Goal: Task Accomplishment & Management: Use online tool/utility

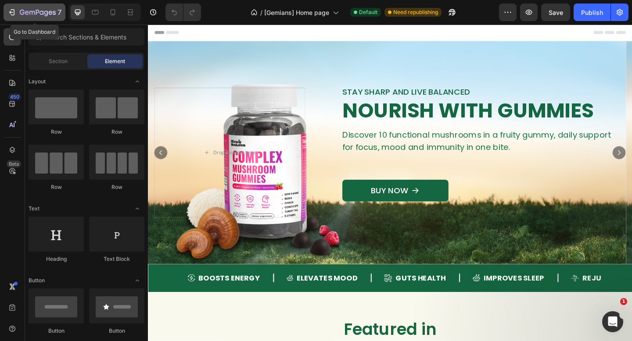
click at [26, 14] on icon "button" at bounding box center [38, 12] width 36 height 7
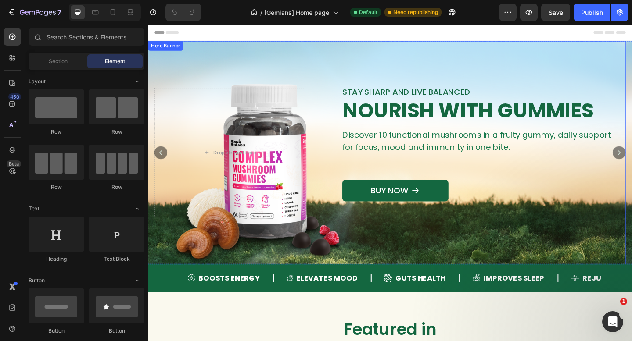
click at [317, 90] on div "STAY SHARP AND LIVE BALANCED Text Block Nourish with Gummies Heading Discover 1…" at bounding box center [408, 163] width 520 height 155
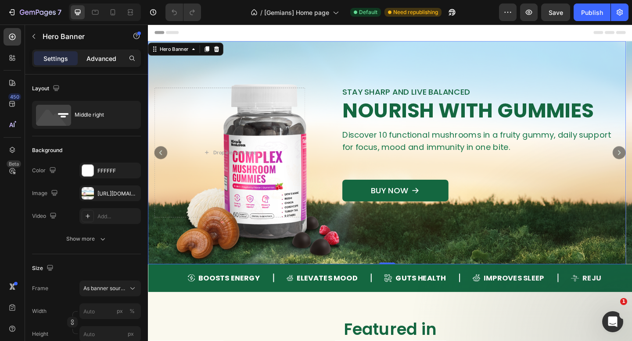
click at [93, 64] on div "Advanced" at bounding box center [101, 58] width 44 height 14
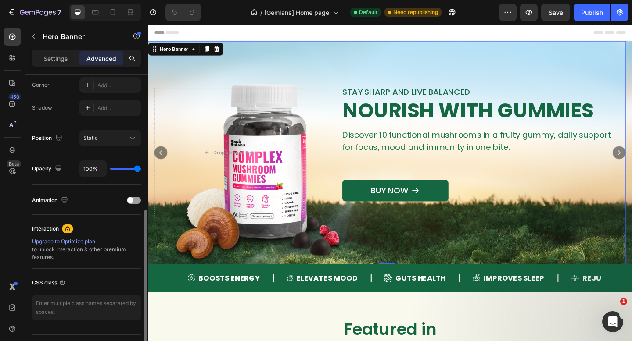
scroll to position [203, 0]
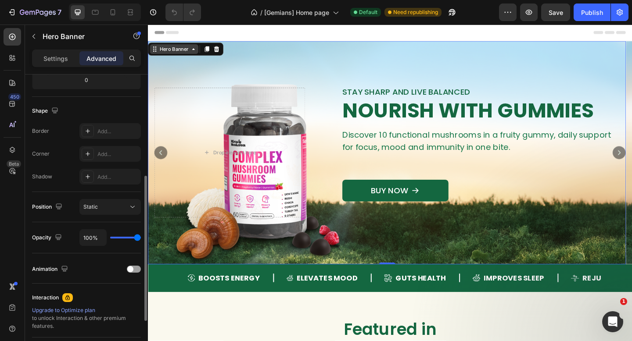
click at [173, 48] on div "Hero Banner" at bounding box center [176, 51] width 35 height 8
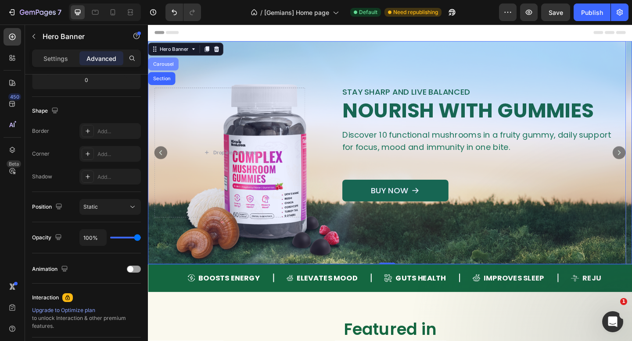
click at [177, 67] on div "Carousel" at bounding box center [165, 67] width 26 height 5
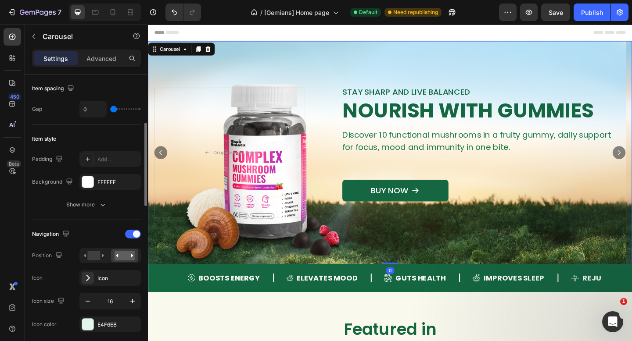
scroll to position [217, 0]
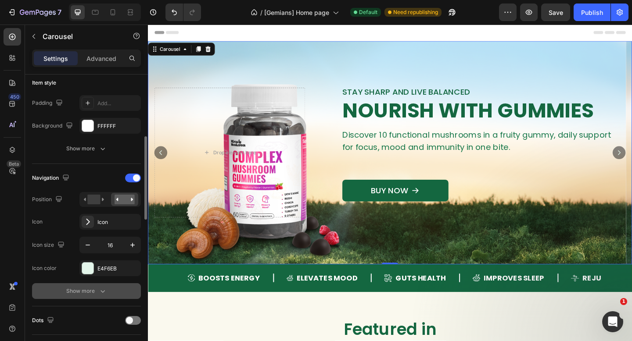
click at [91, 291] on div "Show more" at bounding box center [86, 291] width 41 height 9
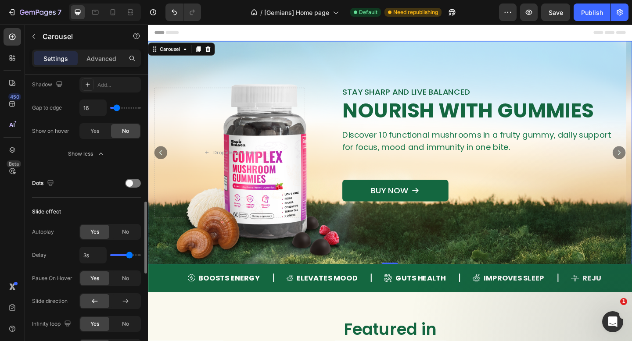
scroll to position [531, 0]
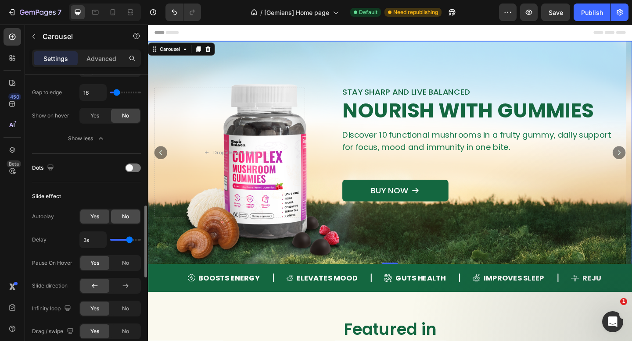
click at [123, 219] on span "No" at bounding box center [125, 217] width 7 height 8
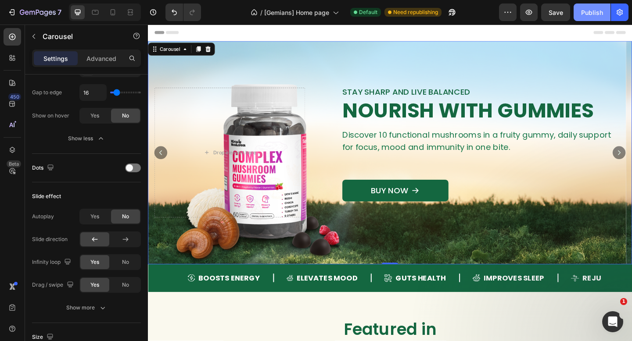
click at [590, 11] on div "Publish" at bounding box center [592, 12] width 22 height 9
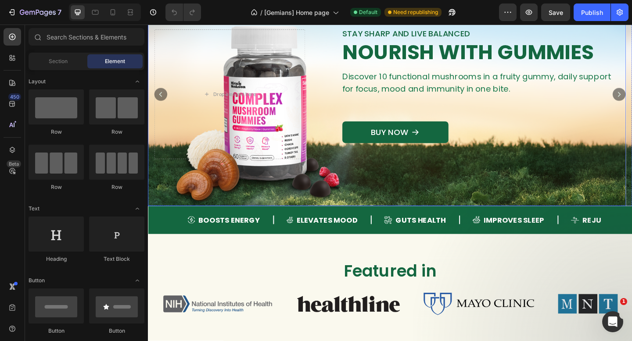
scroll to position [63, 0]
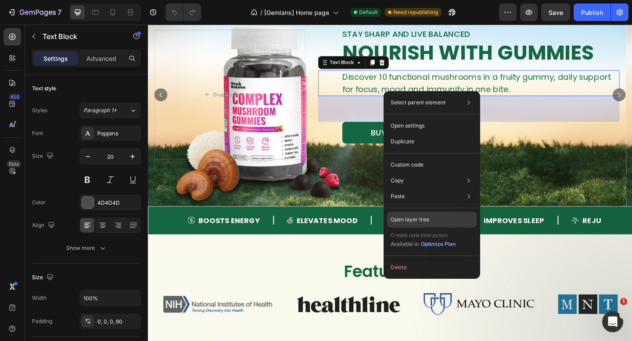
click at [433, 218] on div "Open layer tree" at bounding box center [432, 220] width 90 height 16
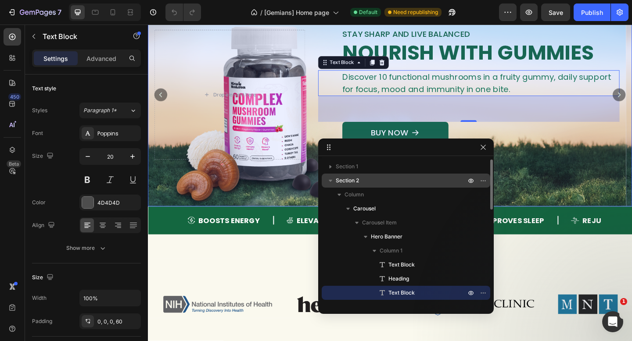
click at [330, 180] on icon "button" at bounding box center [331, 181] width 4 height 2
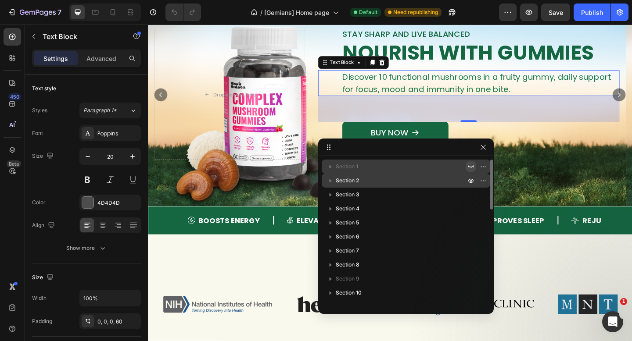
click at [470, 165] on icon "button" at bounding box center [470, 166] width 7 height 7
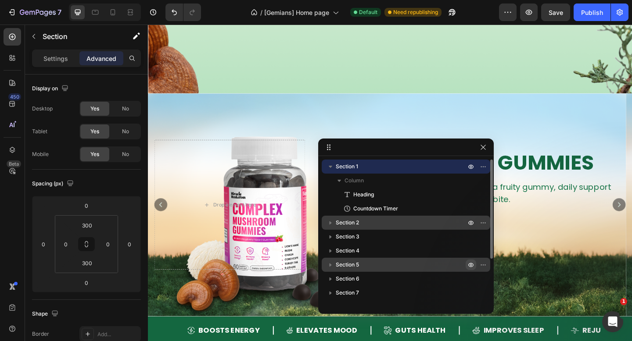
scroll to position [66, 0]
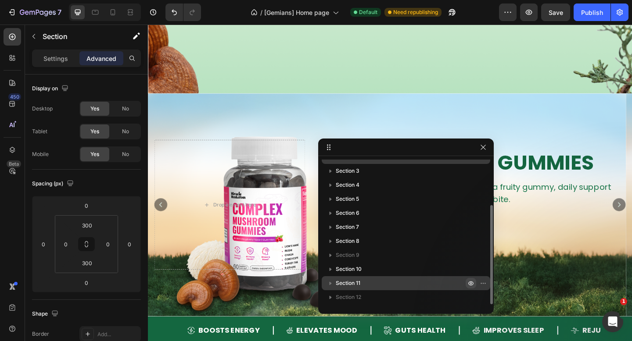
click at [484, 283] on icon "button" at bounding box center [484, 283] width 1 height 1
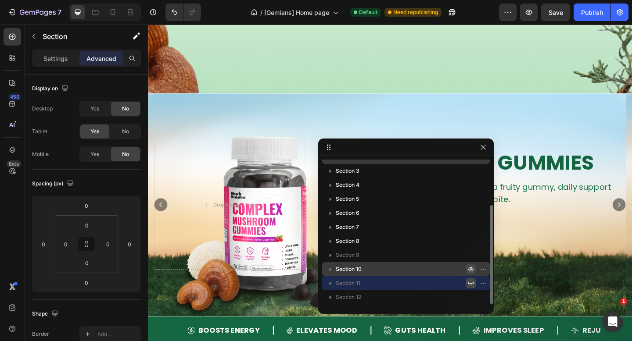
click at [471, 269] on icon "button" at bounding box center [470, 269] width 7 height 7
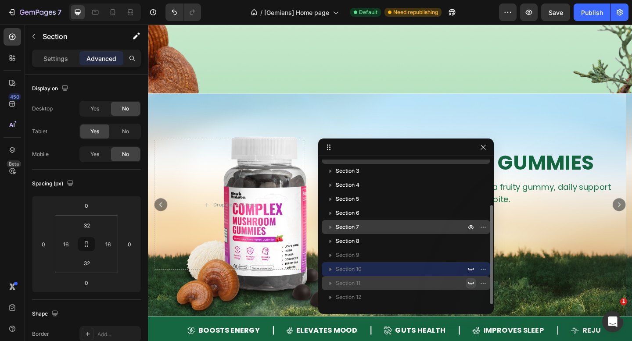
click at [469, 241] on icon "button" at bounding box center [470, 241] width 7 height 7
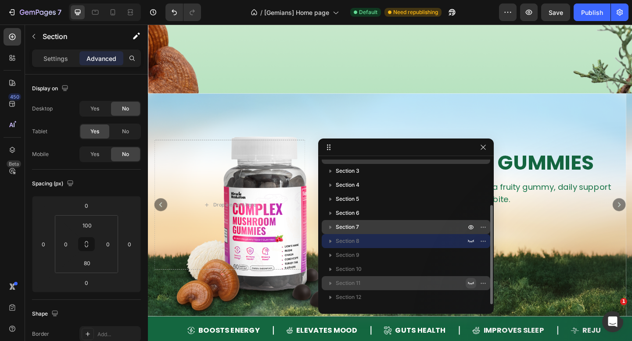
click at [465, 227] on p "Section 7" at bounding box center [402, 227] width 132 height 9
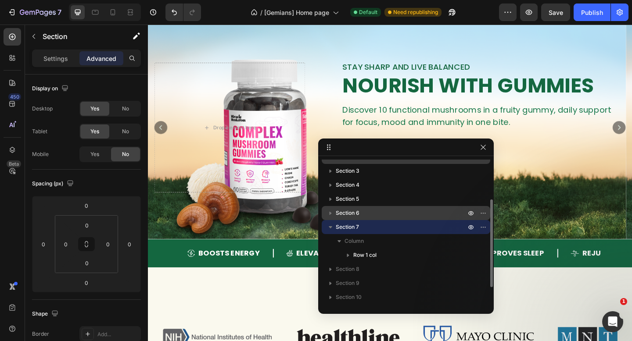
click at [463, 215] on p "Section 6" at bounding box center [402, 213] width 132 height 9
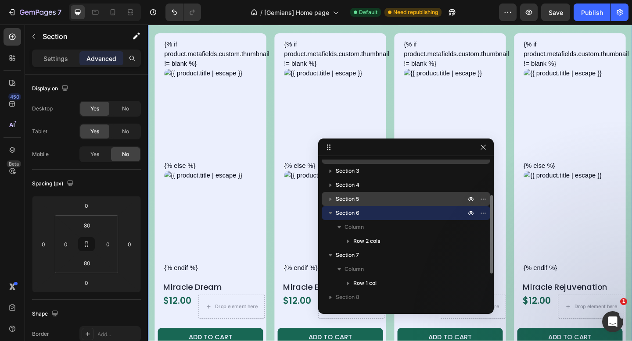
click at [460, 203] on p "Section 5" at bounding box center [402, 199] width 132 height 9
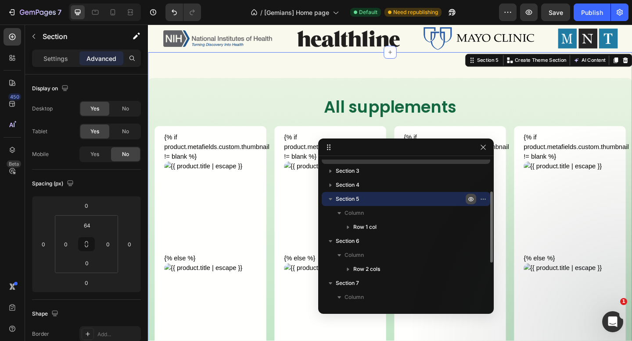
scroll to position [696, 0]
click at [471, 198] on icon "button" at bounding box center [471, 199] width 2 height 2
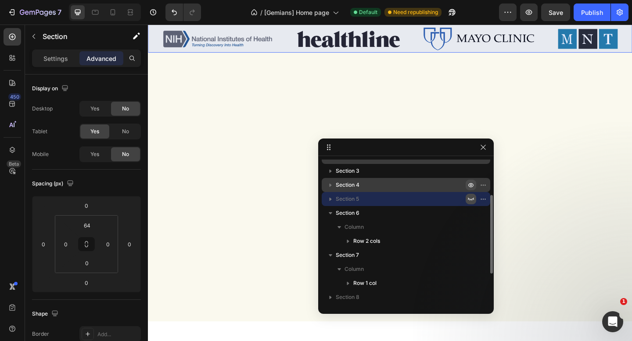
click at [466, 184] on button "button" at bounding box center [471, 185] width 11 height 11
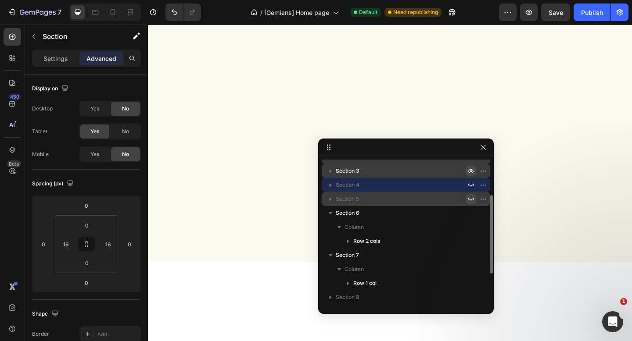
click at [474, 174] on button "button" at bounding box center [471, 171] width 11 height 11
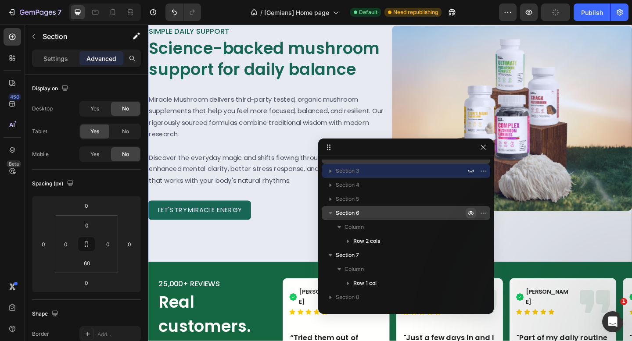
click at [484, 214] on icon "button" at bounding box center [484, 213] width 1 height 1
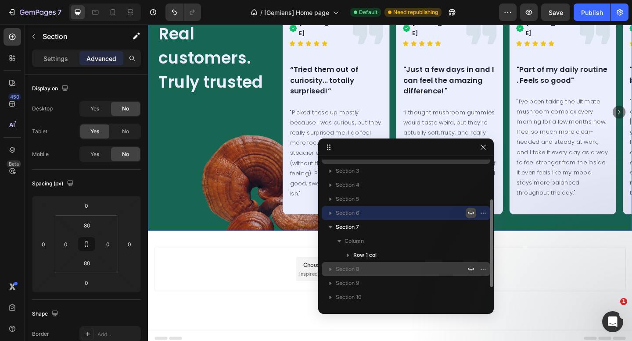
click at [484, 227] on icon "button" at bounding box center [484, 227] width 1 height 1
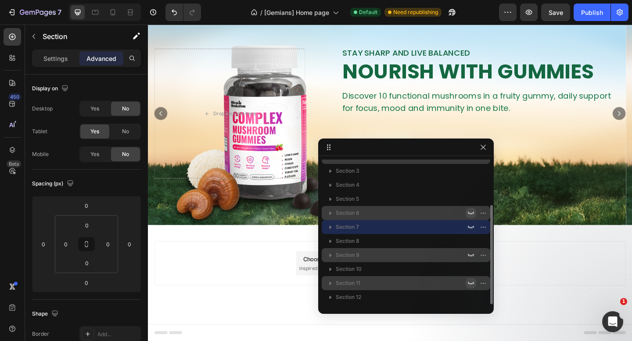
scroll to position [0, 0]
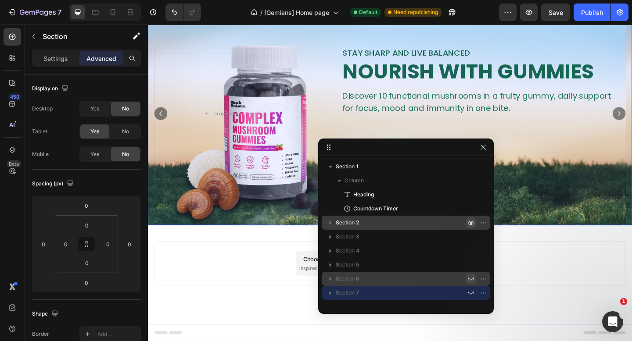
click at [472, 220] on icon "button" at bounding box center [470, 222] width 7 height 7
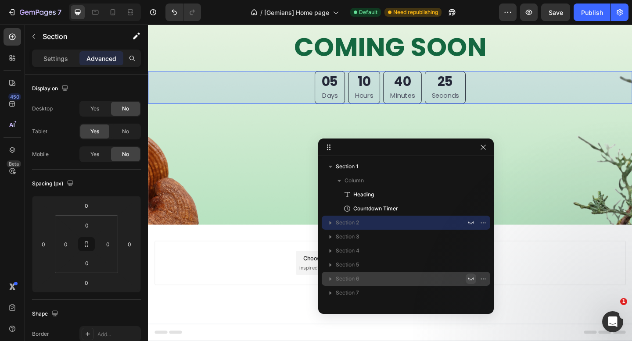
scroll to position [143, 0]
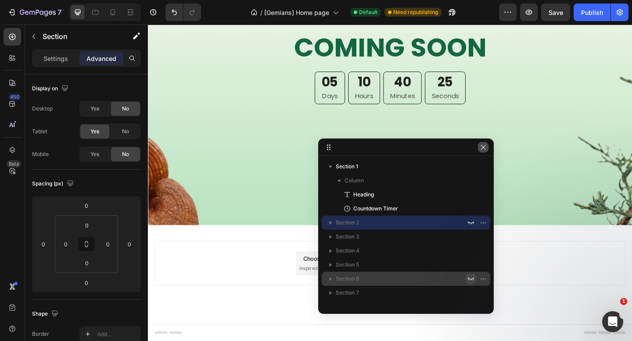
click at [486, 147] on icon "button" at bounding box center [483, 147] width 7 height 7
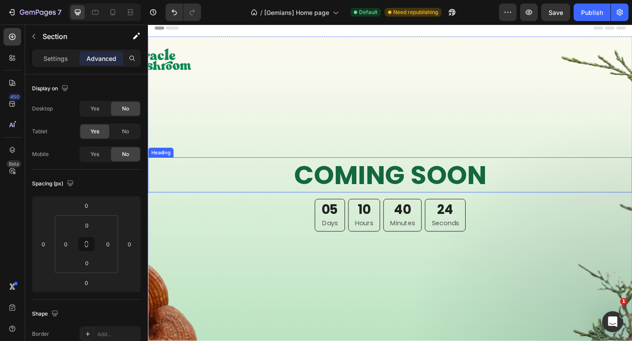
scroll to position [0, 0]
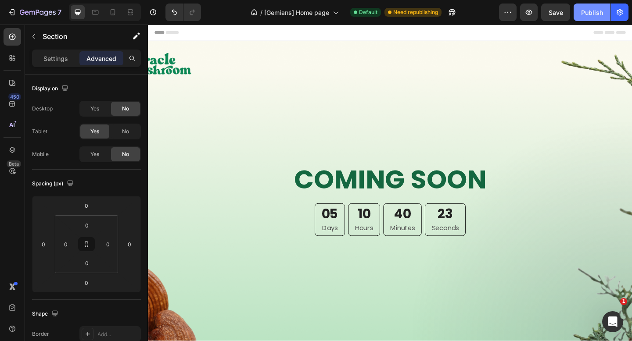
click at [577, 15] on button "Publish" at bounding box center [592, 13] width 37 height 18
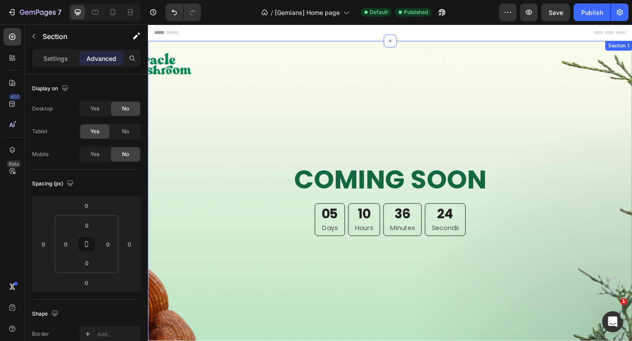
click at [394, 119] on div "COMING SOON Heading 05 Days 10 Hours 36 Minutes 24 Seconds Countdown Timer Sect…" at bounding box center [411, 215] width 527 height 344
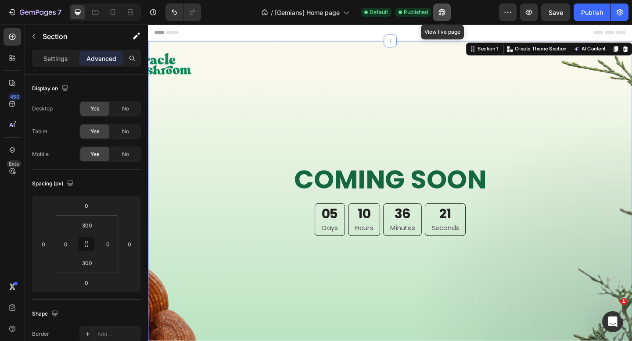
click at [442, 14] on icon "button" at bounding box center [441, 12] width 9 height 9
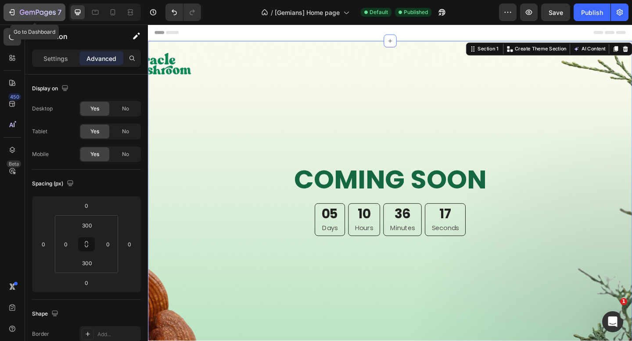
click at [32, 13] on icon "button" at bounding box center [38, 12] width 36 height 7
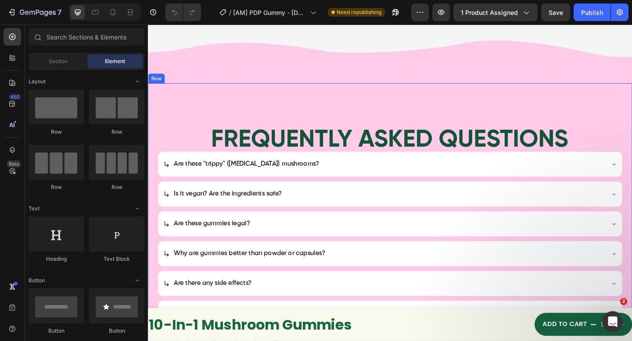
scroll to position [2975, 0]
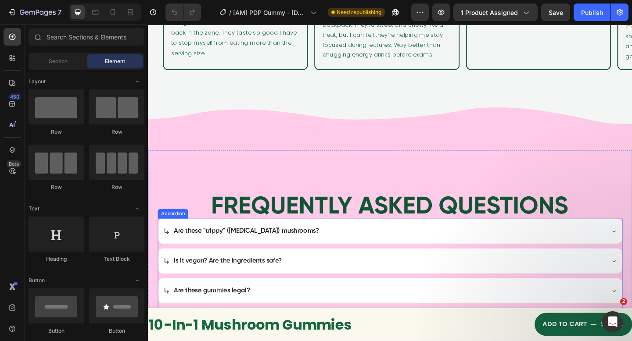
click at [247, 243] on p "Are these "trippy" (Psilocybin) mushrooms?" at bounding box center [255, 250] width 158 height 14
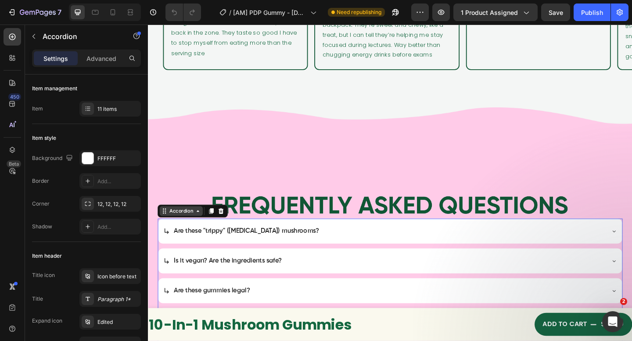
click at [168, 222] on div "Accordion" at bounding box center [184, 227] width 47 height 11
click at [96, 52] on div "Advanced" at bounding box center [101, 58] width 44 height 14
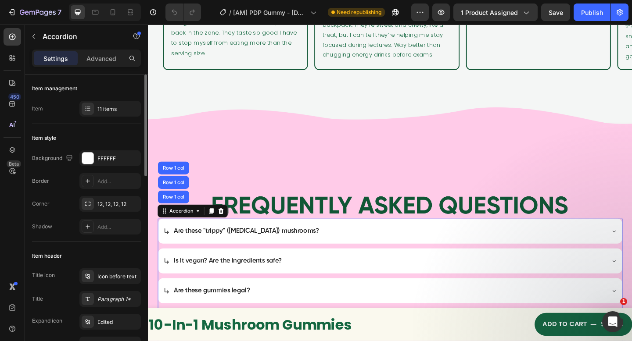
type input "100%"
type input "100"
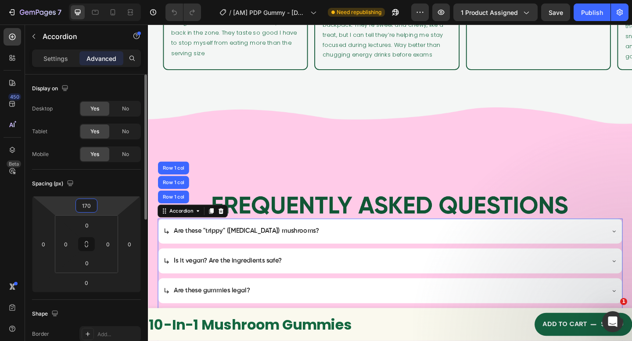
click at [93, 205] on input "170" at bounding box center [87, 205] width 18 height 13
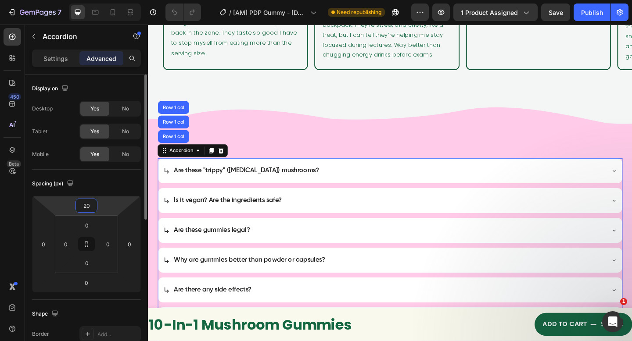
type input "2"
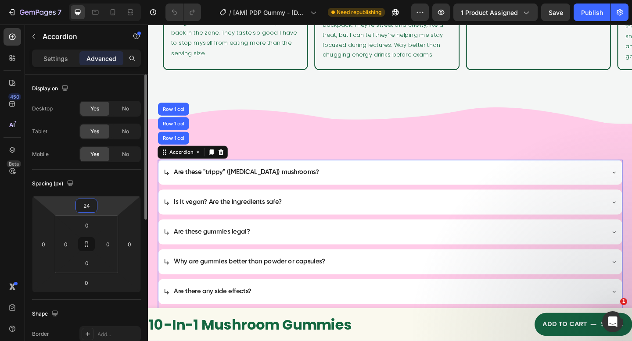
type input "240"
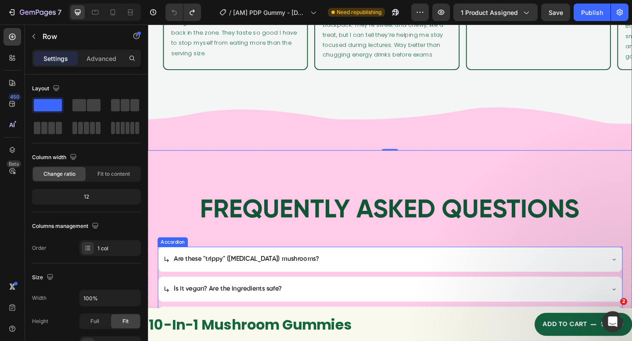
click at [168, 256] on div "Accordion" at bounding box center [174, 261] width 33 height 11
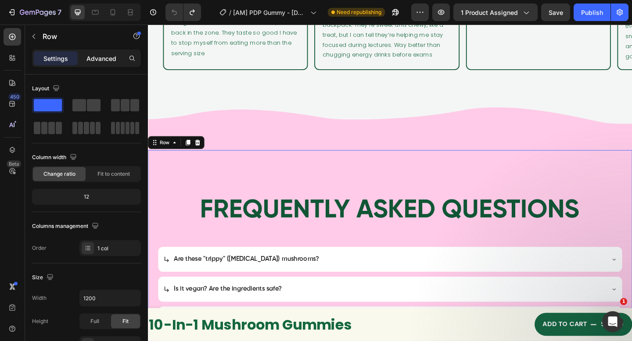
click at [99, 54] on p "Advanced" at bounding box center [101, 58] width 30 height 9
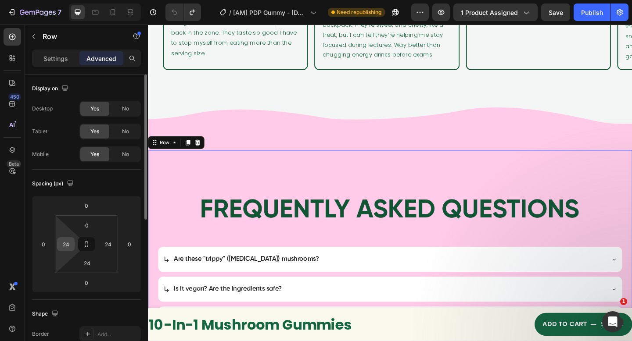
click at [68, 249] on input "24" at bounding box center [65, 244] width 13 height 13
type input "40"
click at [111, 244] on input "24" at bounding box center [107, 244] width 13 height 13
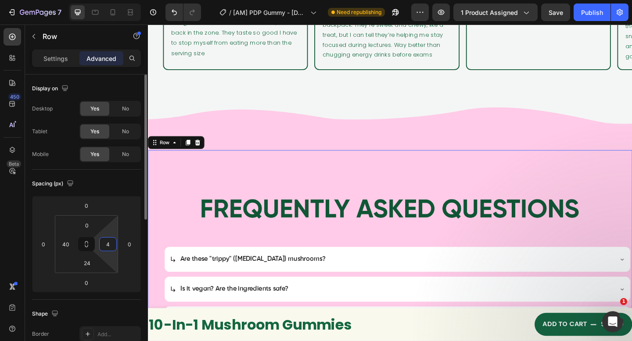
type input "40"
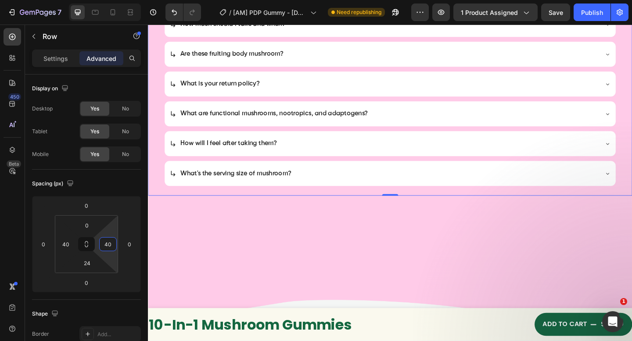
scroll to position [3444, 0]
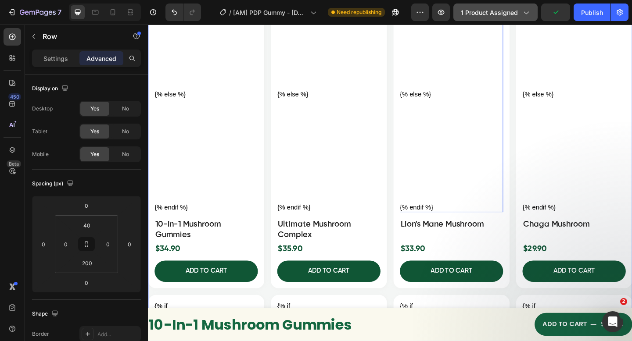
scroll to position [3830, 0]
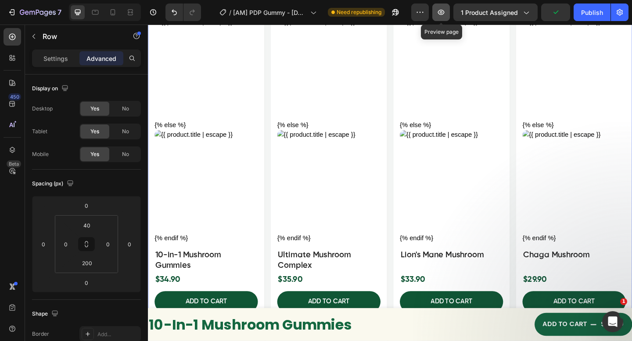
click at [442, 14] on icon "button" at bounding box center [441, 12] width 7 height 5
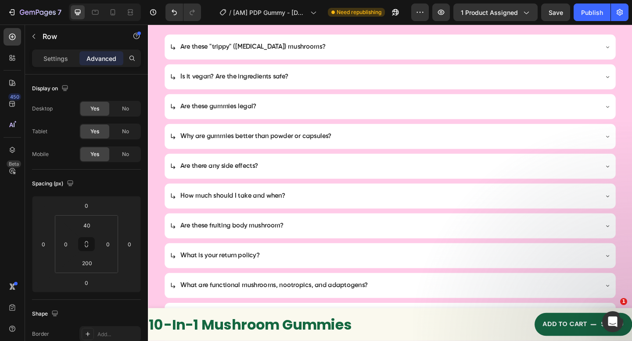
scroll to position [3147, 0]
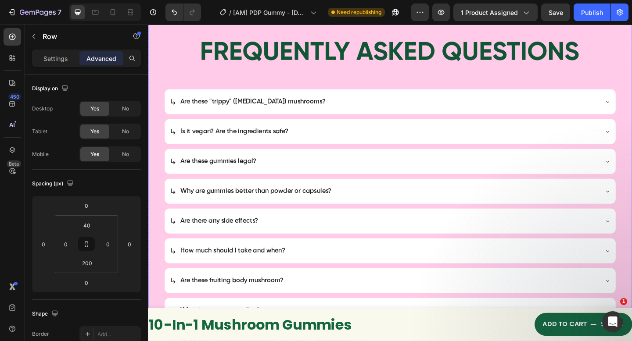
click at [413, 122] on div "Are these "trippy" (Psilocybin) mushrooms?" at bounding box center [411, 108] width 491 height 27
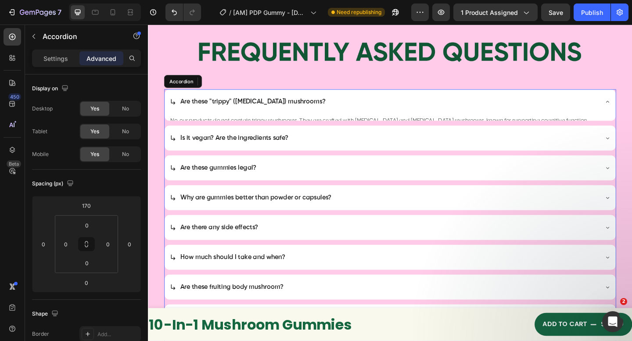
scroll to position [3000, 0]
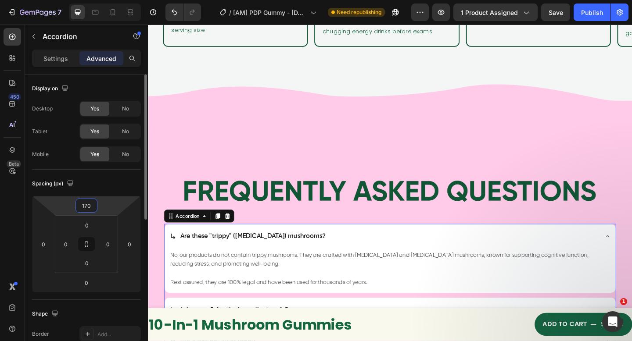
click at [91, 208] on input "170" at bounding box center [87, 205] width 18 height 13
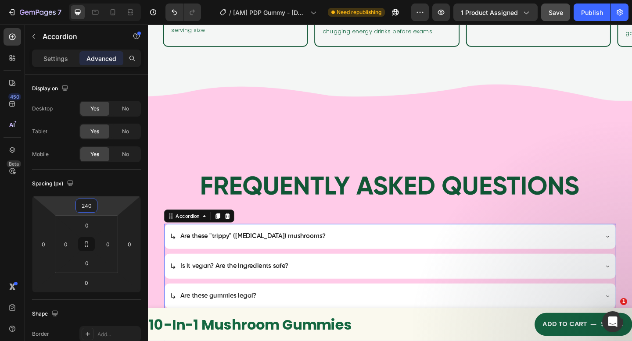
type input "240"
click at [545, 11] on button "Save" at bounding box center [555, 13] width 29 height 18
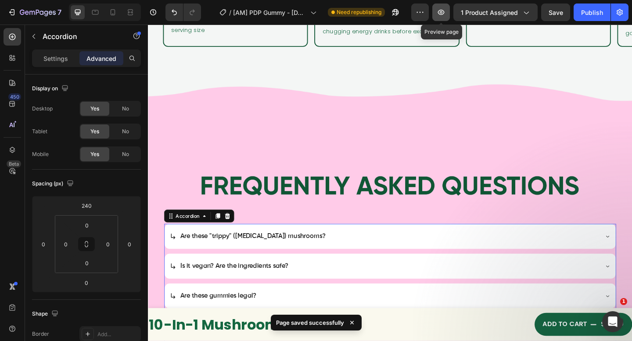
click at [442, 14] on icon "button" at bounding box center [441, 12] width 7 height 5
